Goal: Task Accomplishment & Management: Manage account settings

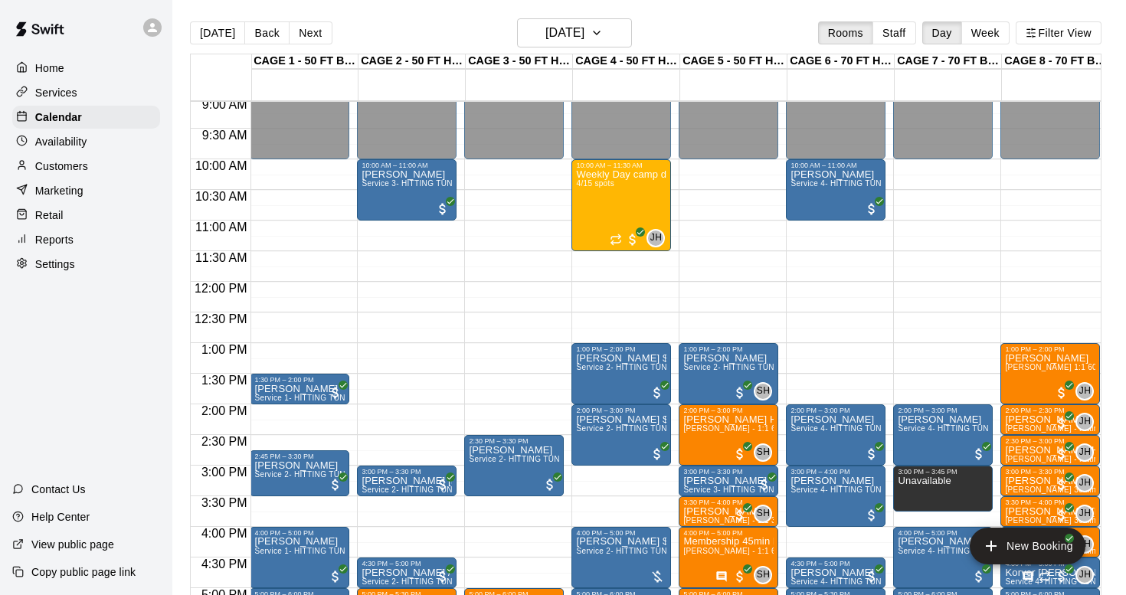
scroll to position [556, 1]
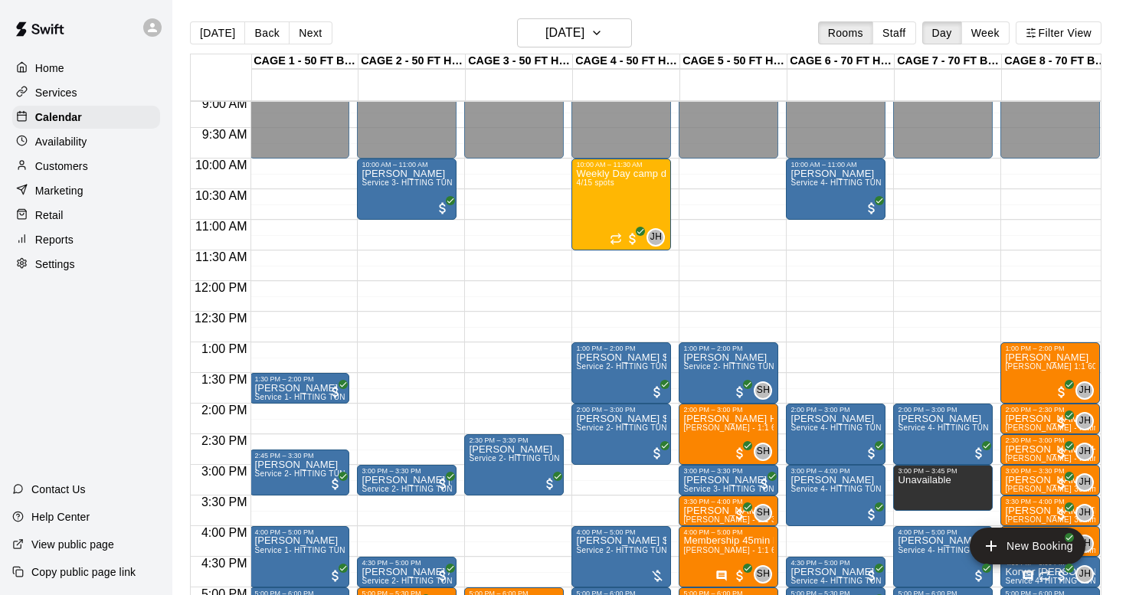
click at [66, 166] on p "Customers" at bounding box center [61, 166] width 53 height 15
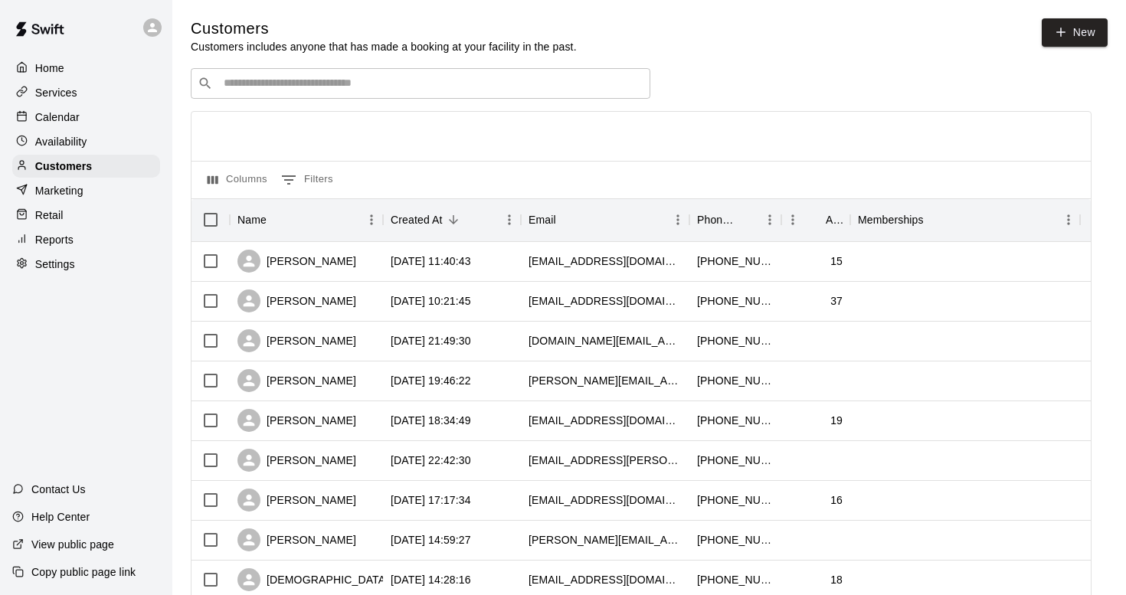
click at [261, 86] on input "Search customers by name or email" at bounding box center [431, 83] width 425 height 15
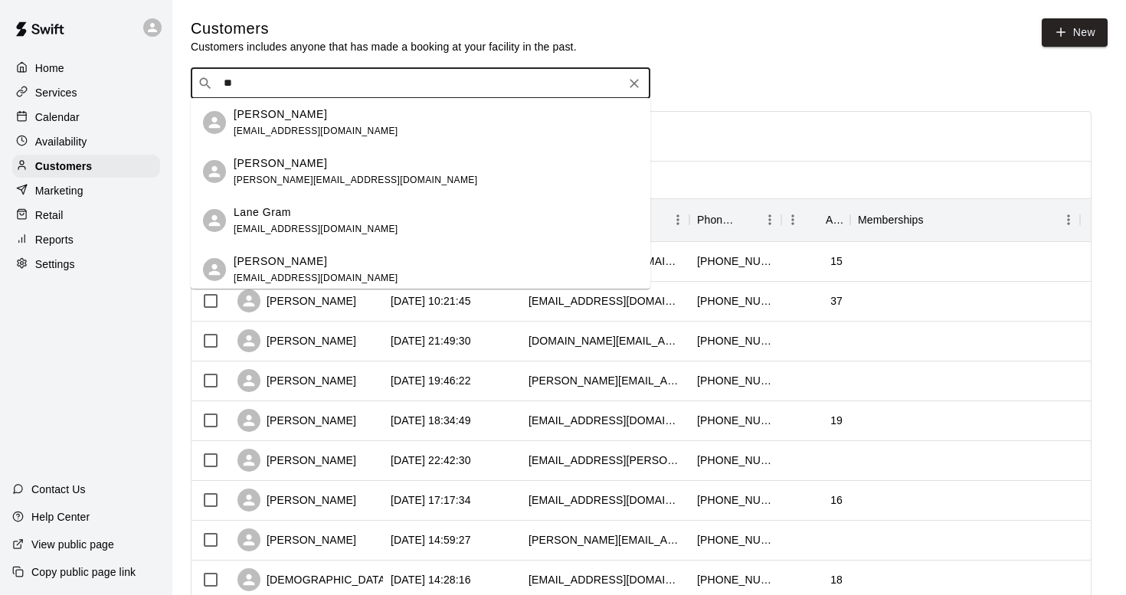
type input "*"
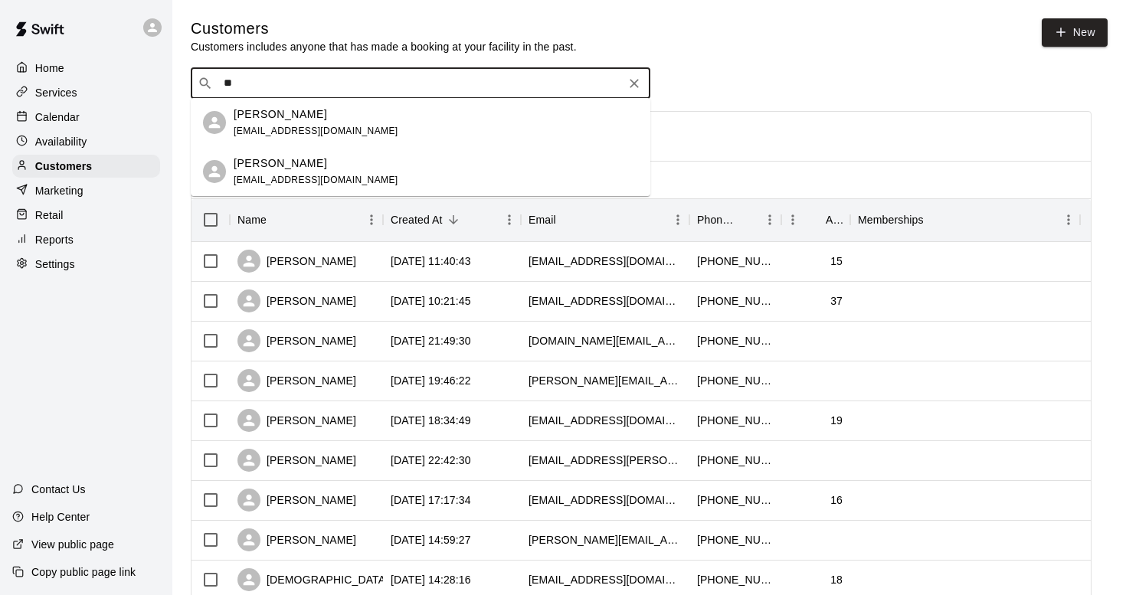
type input "***"
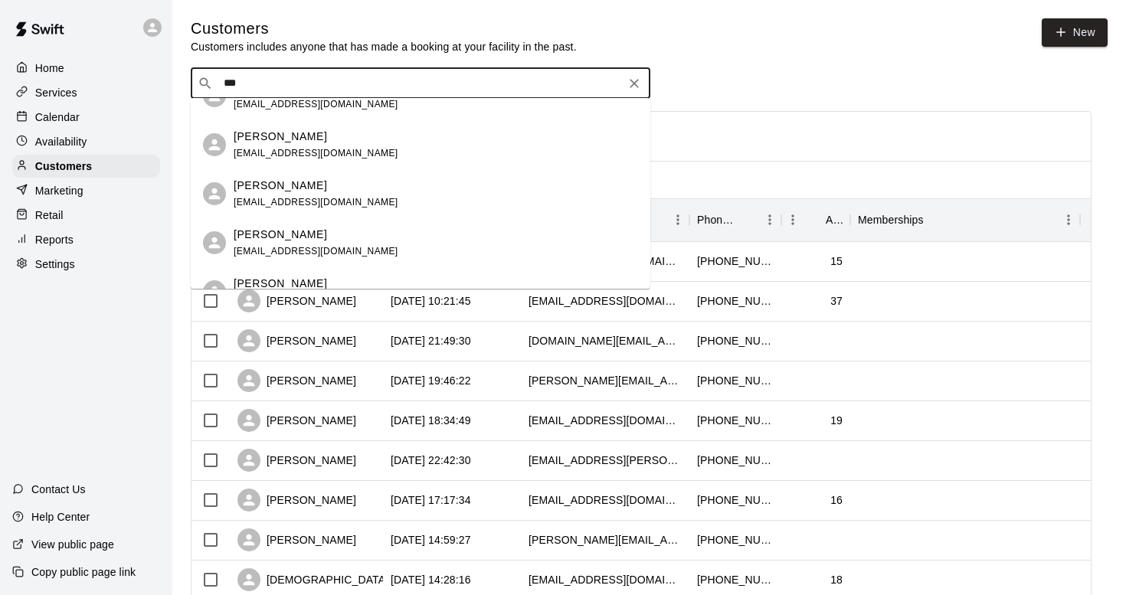
scroll to position [323, 0]
click at [306, 229] on p "[PERSON_NAME]" at bounding box center [280, 233] width 93 height 16
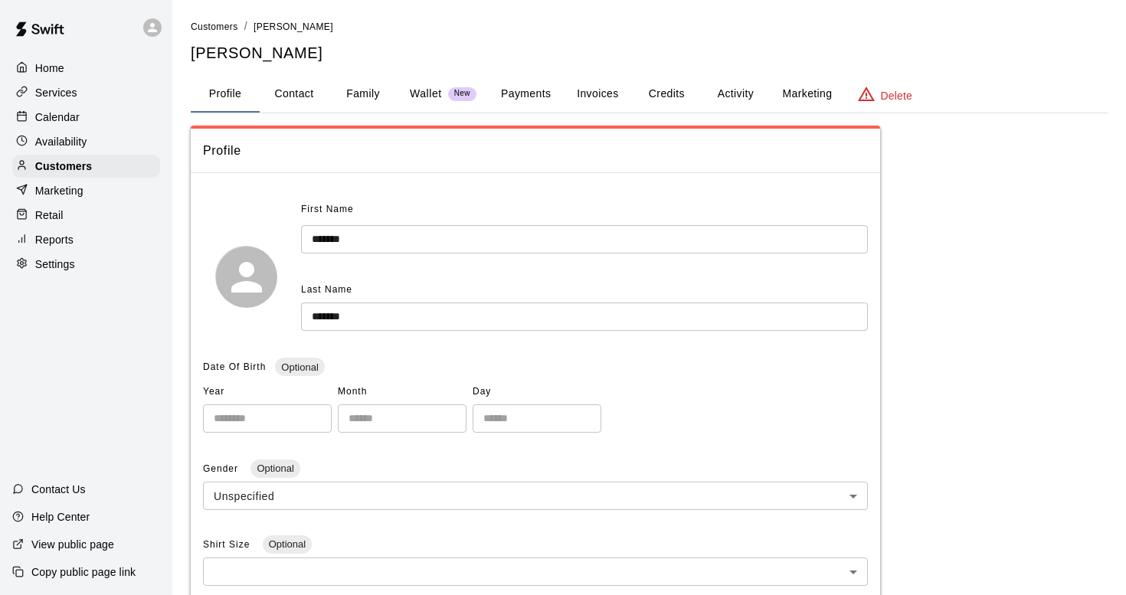
click at [582, 91] on button "Invoices" at bounding box center [597, 94] width 69 height 37
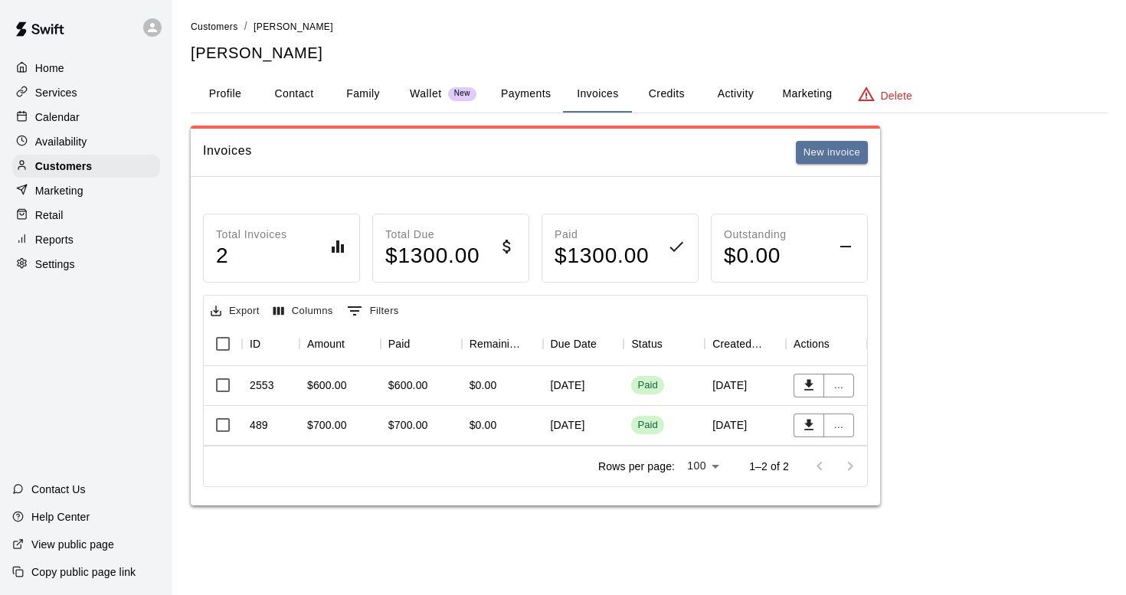
click at [737, 94] on button "Activity" at bounding box center [735, 94] width 69 height 37
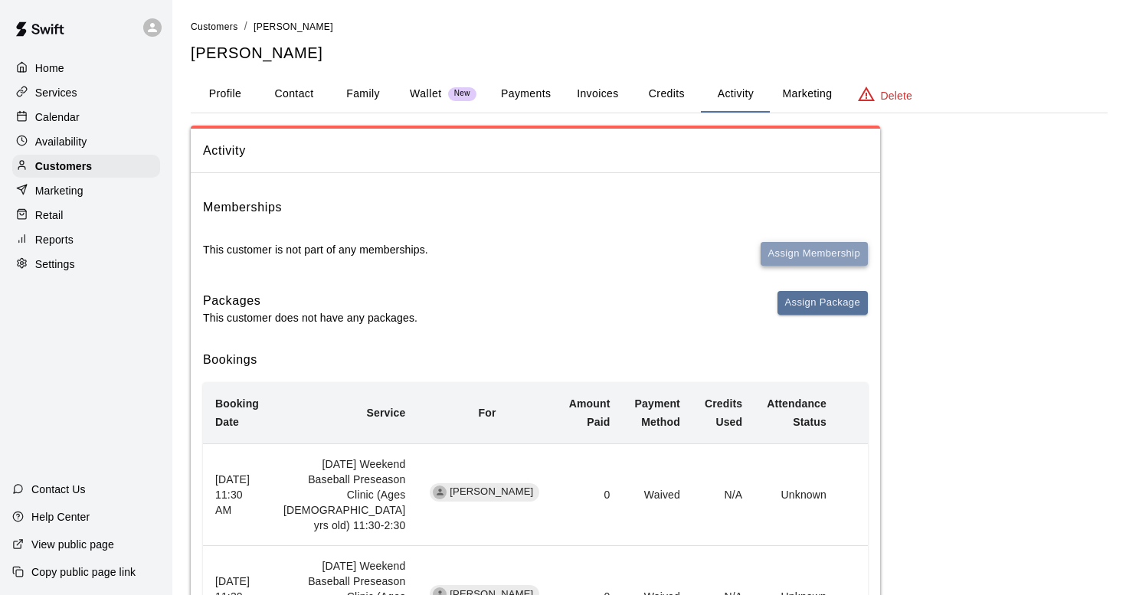
click at [822, 248] on button "Assign Membership" at bounding box center [814, 254] width 107 height 24
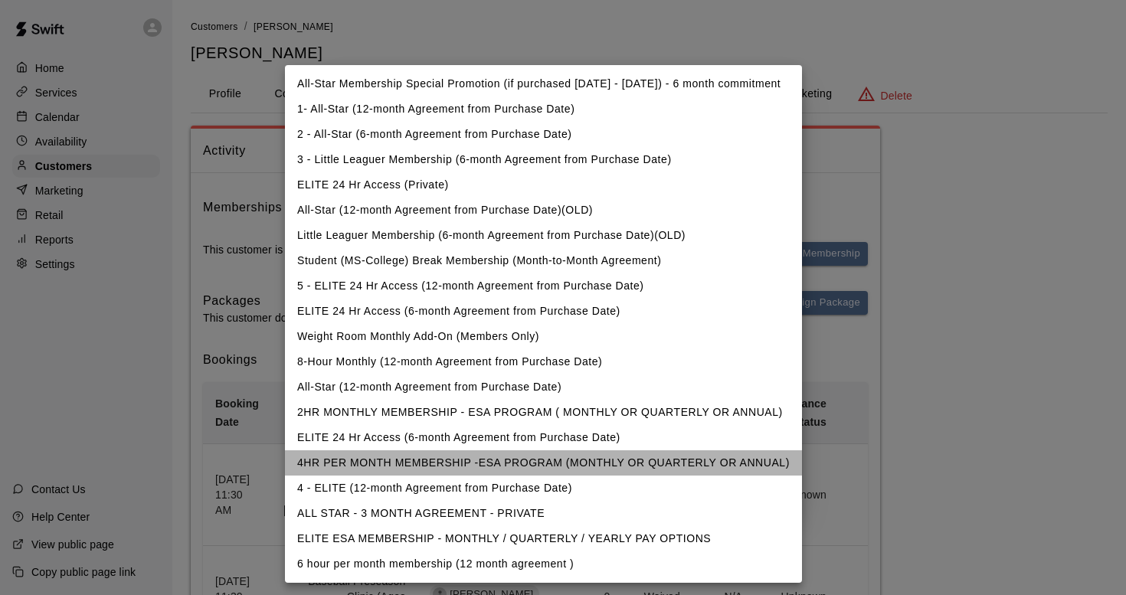
click at [460, 463] on li "4HR PER MONTH MEMBERSHIP -ESA PROGRAM (MONTHLY OR QUARTERLY OR ANNUAL)" at bounding box center [543, 463] width 517 height 25
type input "**********"
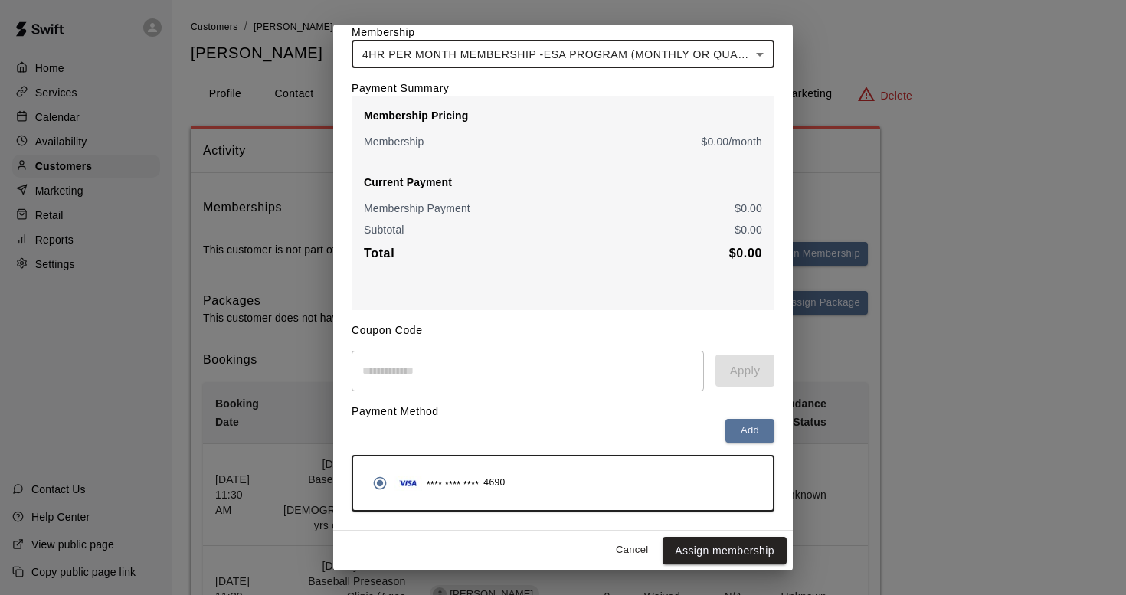
scroll to position [67, 0]
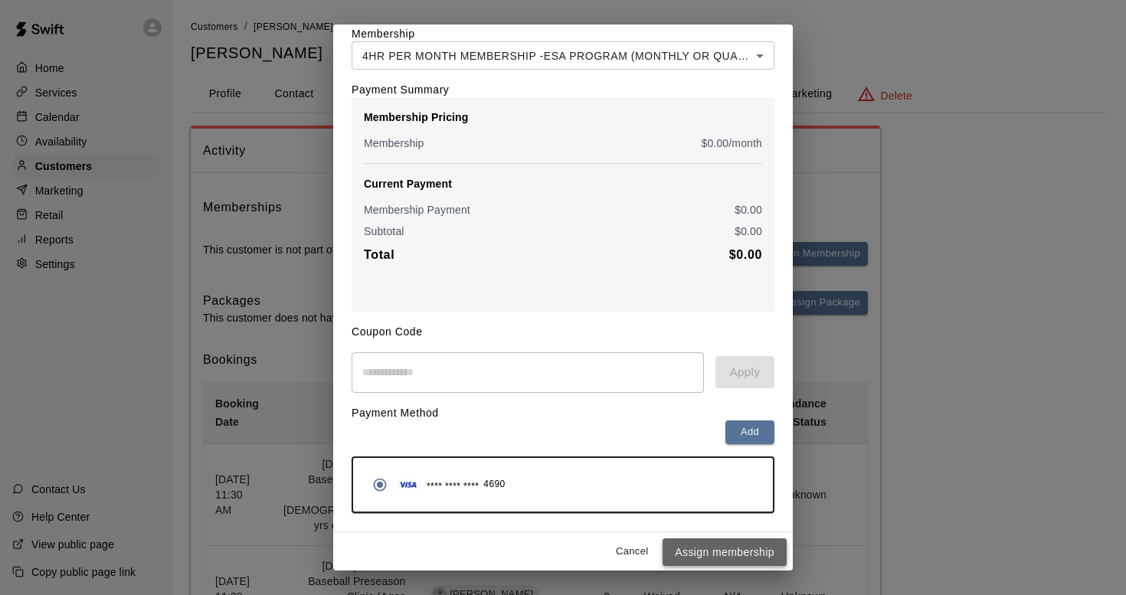
click at [706, 552] on button "Assign membership" at bounding box center [725, 553] width 124 height 28
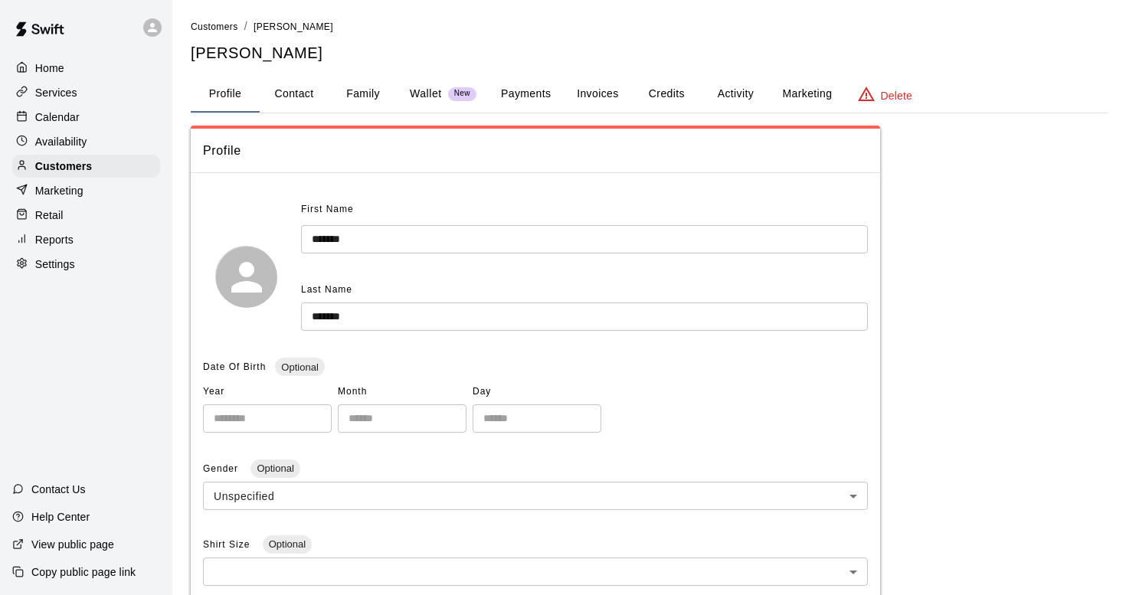
click at [518, 98] on button "Payments" at bounding box center [526, 94] width 74 height 37
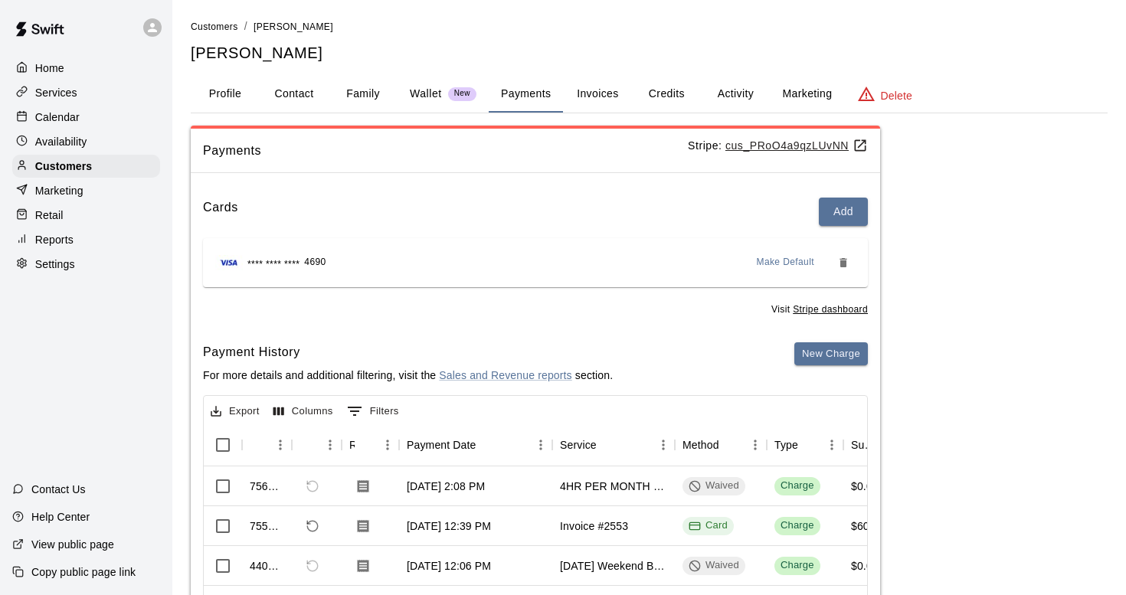
click at [806, 142] on u "cus_PRoO4a9qzLUvNN" at bounding box center [797, 145] width 143 height 12
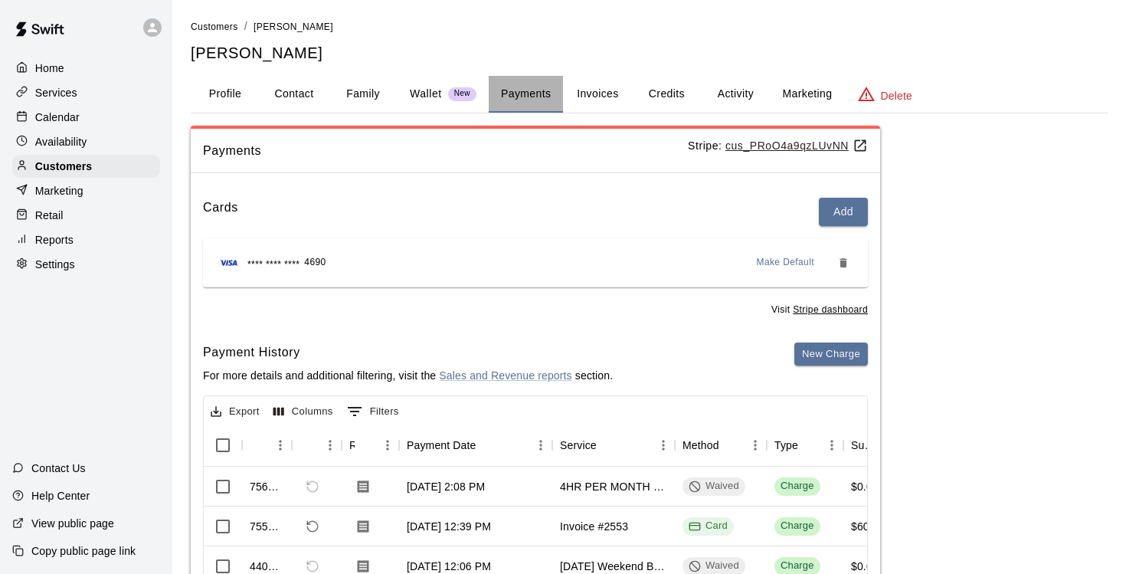
click at [534, 87] on button "Payments" at bounding box center [526, 94] width 74 height 37
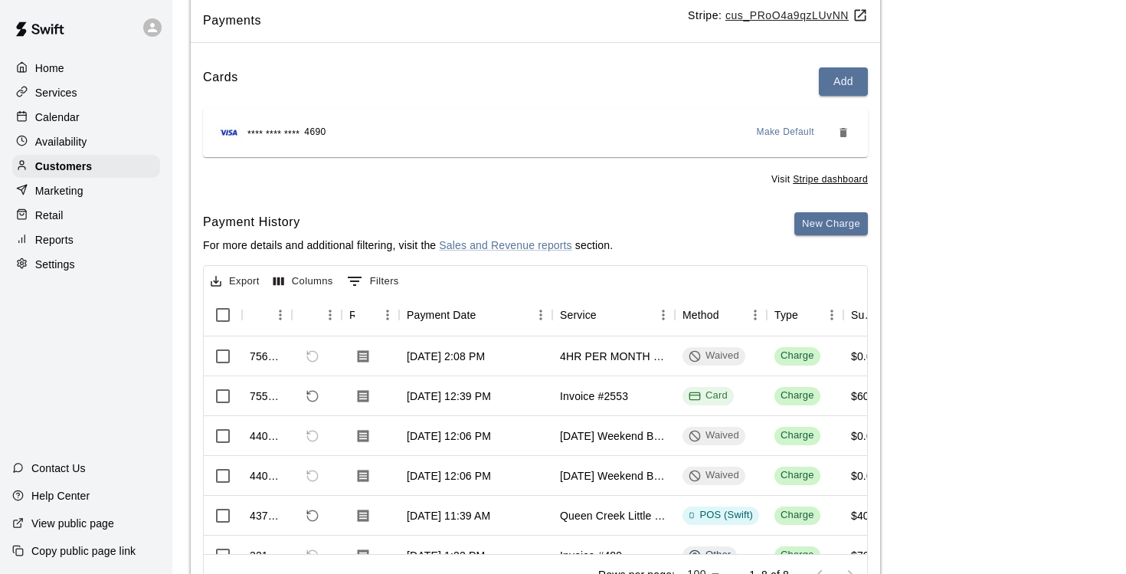
click at [70, 120] on p "Calendar" at bounding box center [57, 117] width 44 height 15
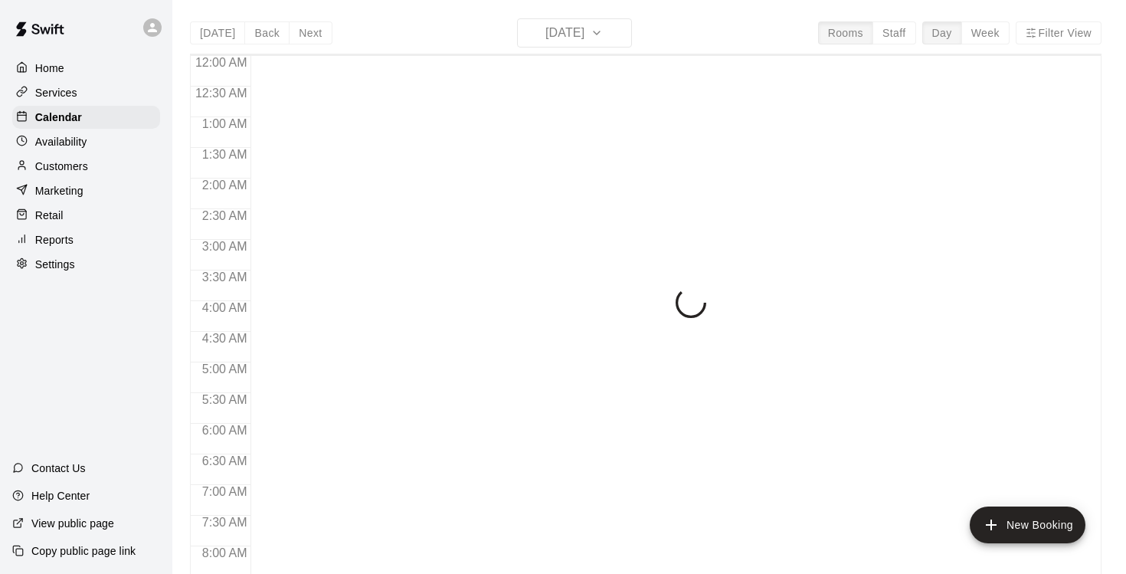
scroll to position [868, 0]
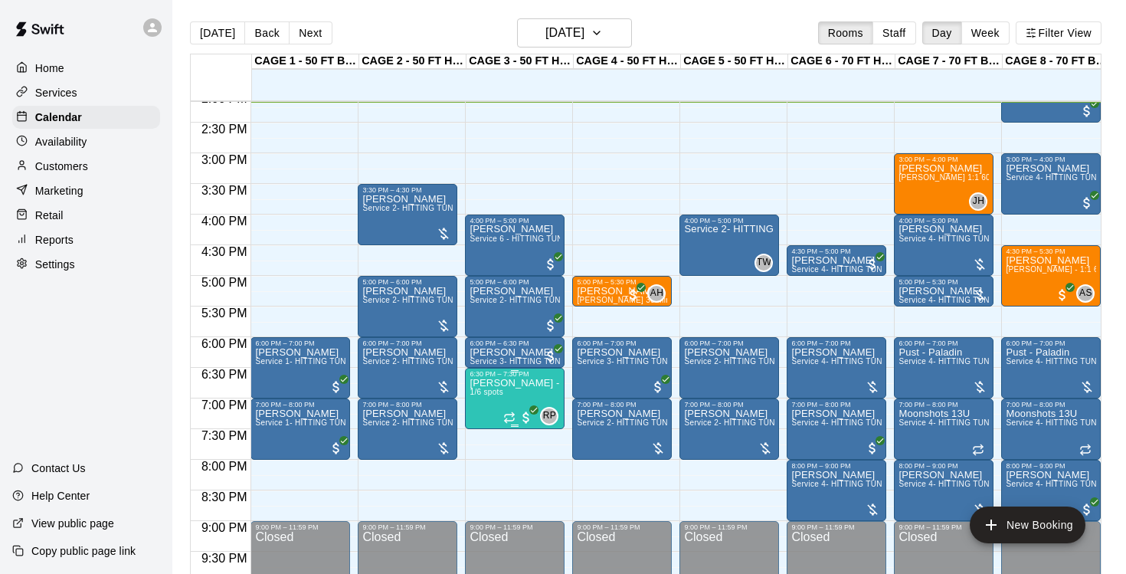
click at [483, 433] on img "edit" at bounding box center [486, 431] width 18 height 18
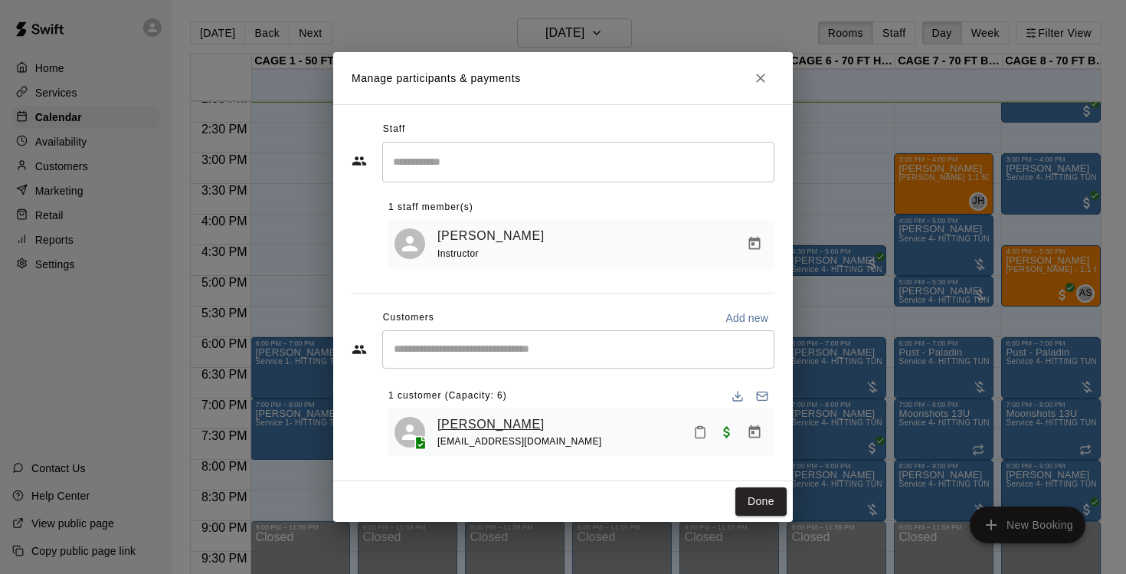
click at [480, 430] on link "Lily Stavola" at bounding box center [491, 425] width 107 height 20
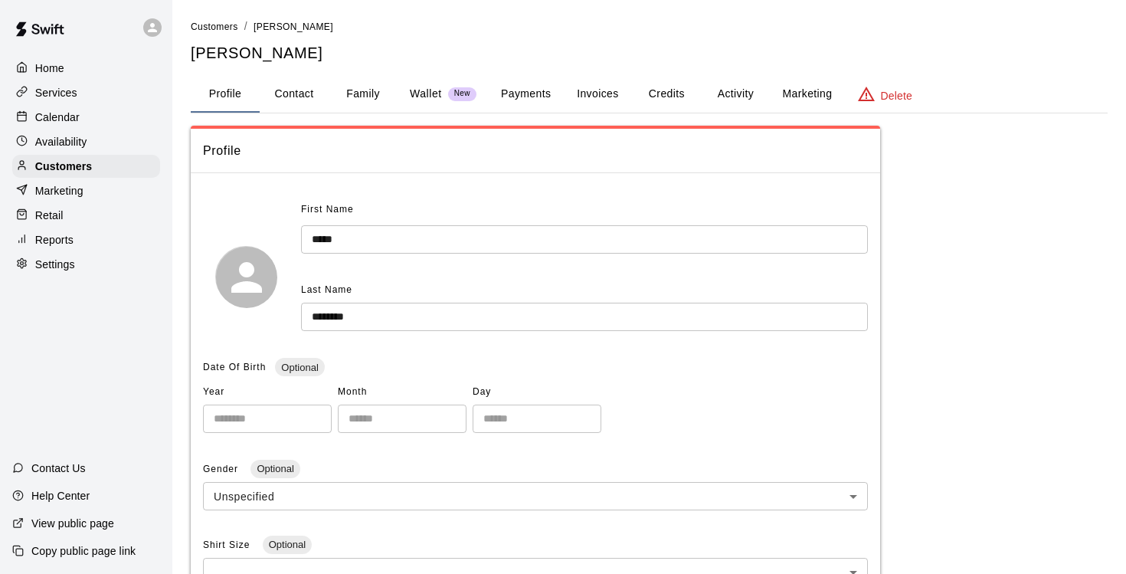
click at [372, 94] on button "Family" at bounding box center [363, 94] width 69 height 37
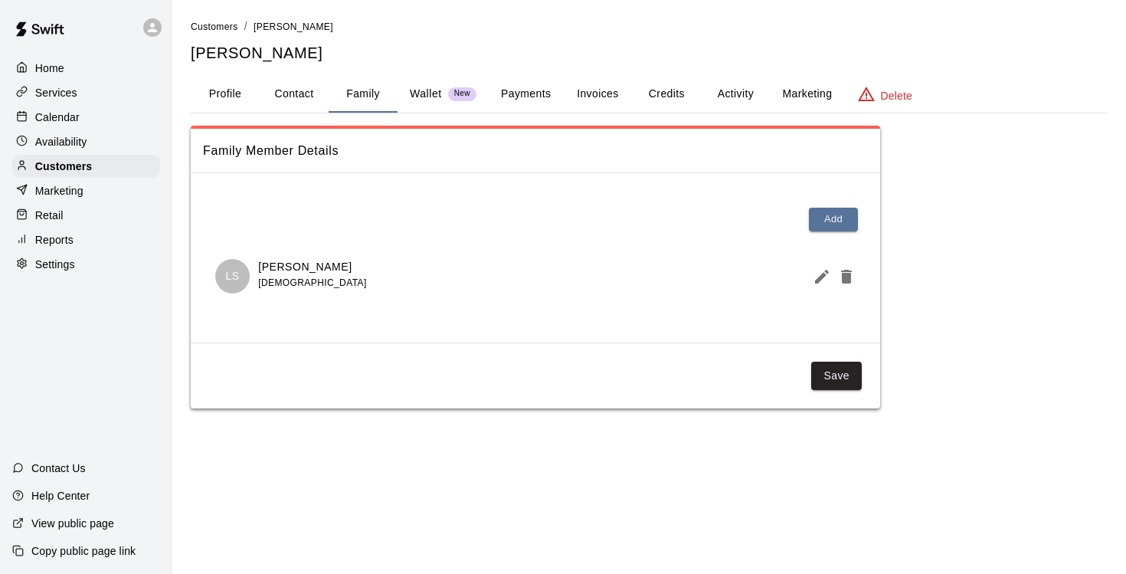
click at [517, 89] on button "Payments" at bounding box center [526, 94] width 74 height 37
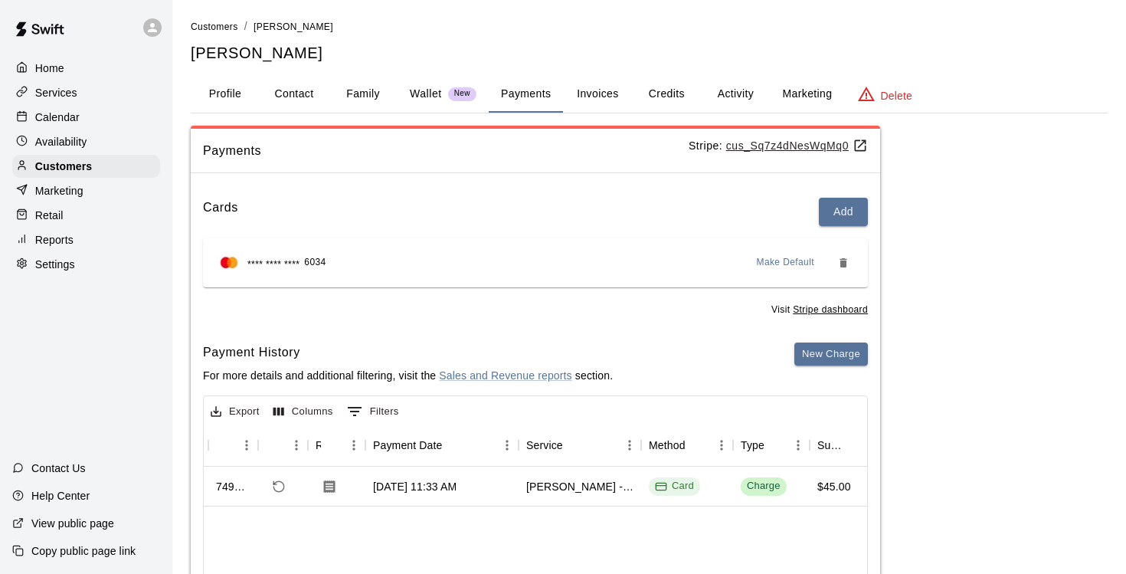
click at [63, 120] on p "Calendar" at bounding box center [57, 117] width 44 height 15
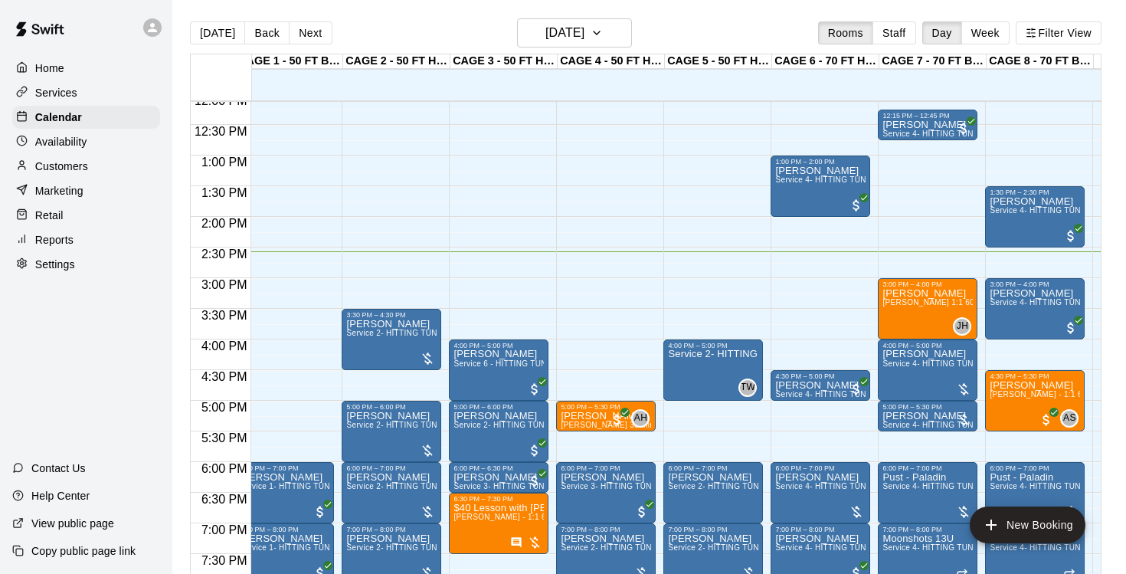
scroll to position [742, 16]
